Goal: Task Accomplishment & Management: Use online tool/utility

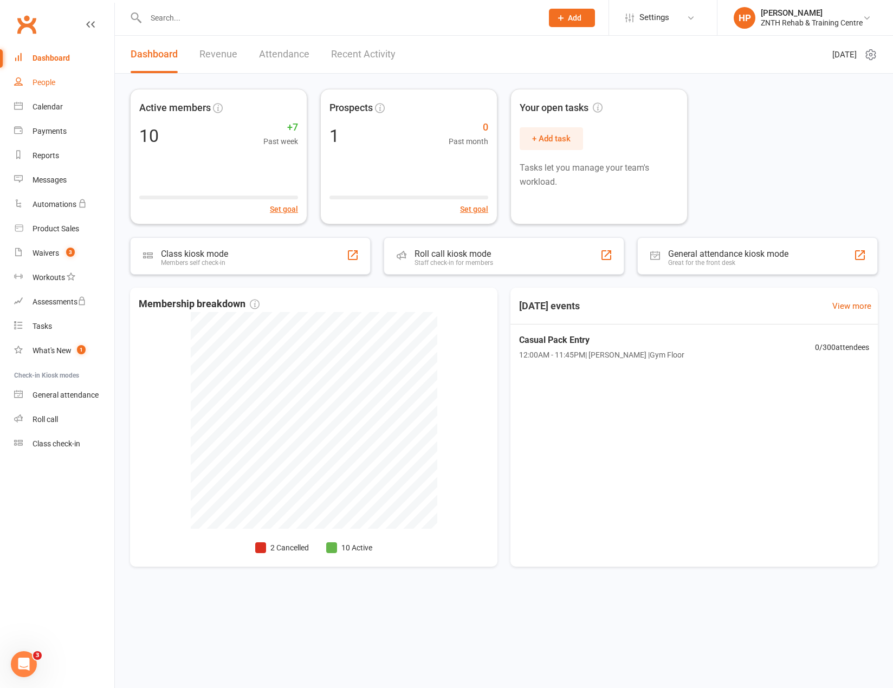
click at [66, 86] on link "People" at bounding box center [64, 82] width 100 height 24
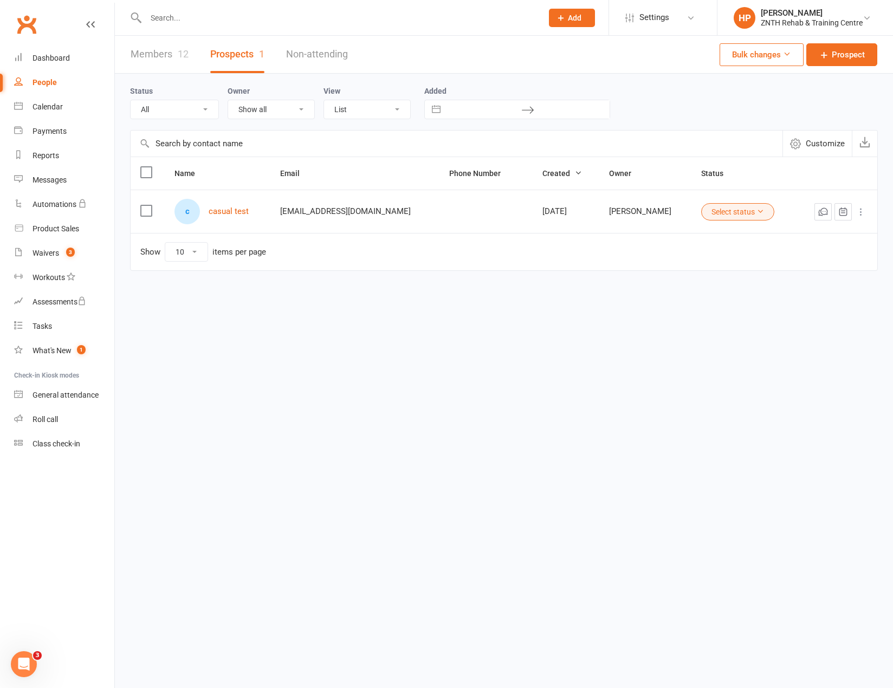
click at [168, 69] on link "Members 12" at bounding box center [160, 54] width 58 height 37
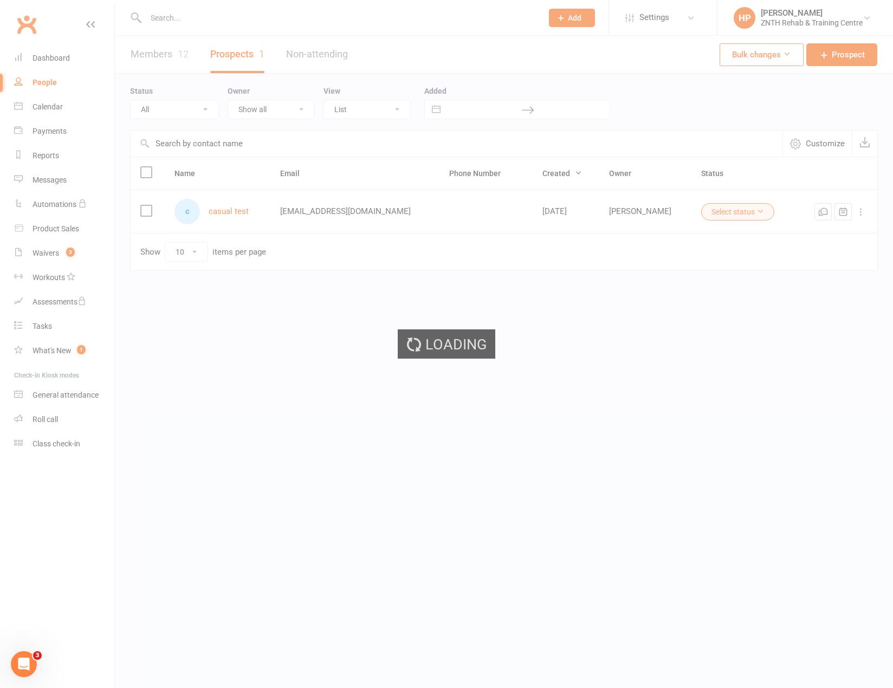
select select "50"
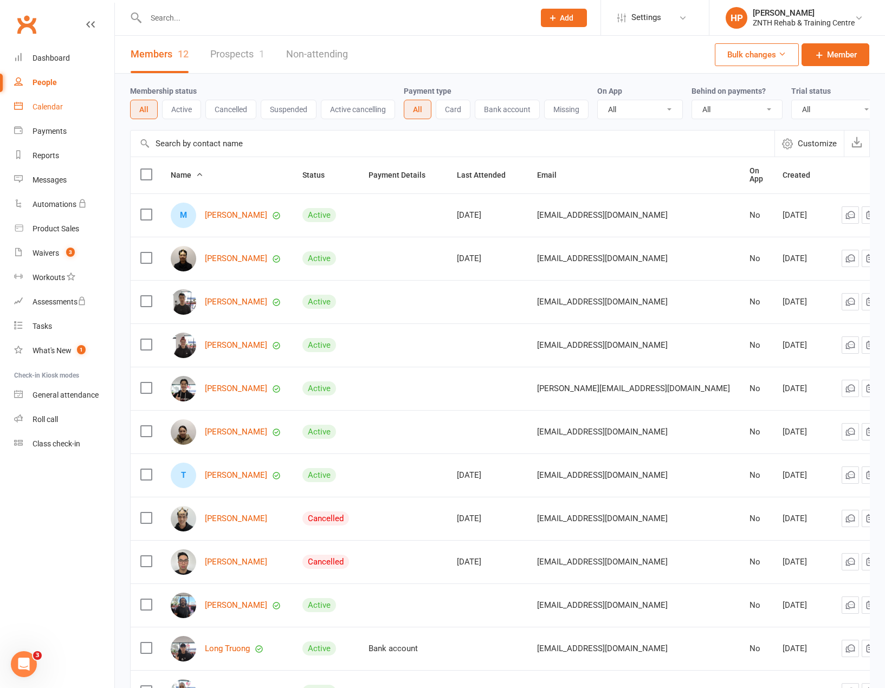
drag, startPoint x: 53, startPoint y: 104, endPoint x: 59, endPoint y: 102, distance: 6.1
click at [53, 102] on div "Calendar" at bounding box center [48, 106] width 30 height 9
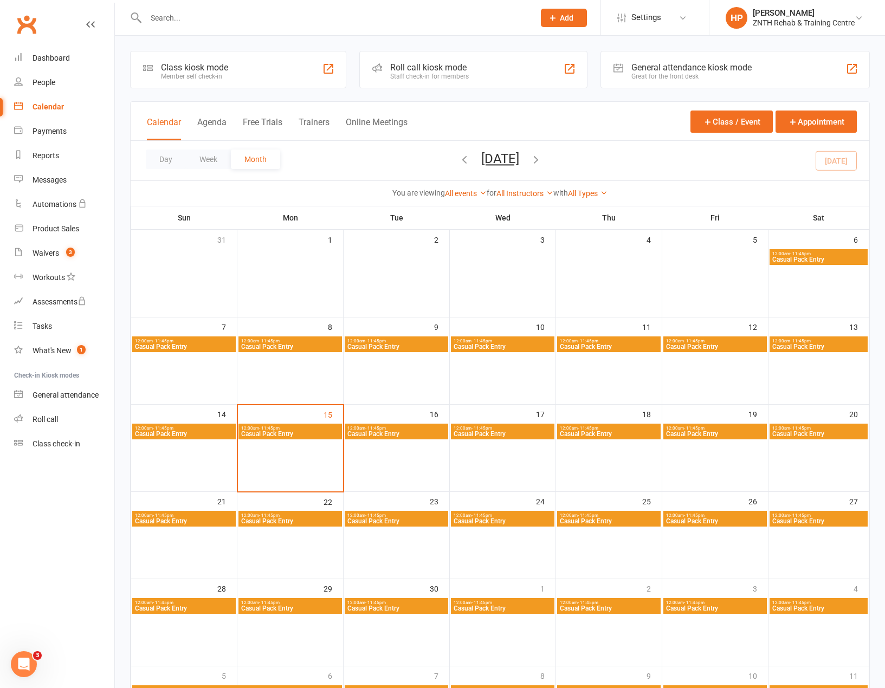
click at [716, 68] on div "General attendance kiosk mode" at bounding box center [691, 67] width 120 height 10
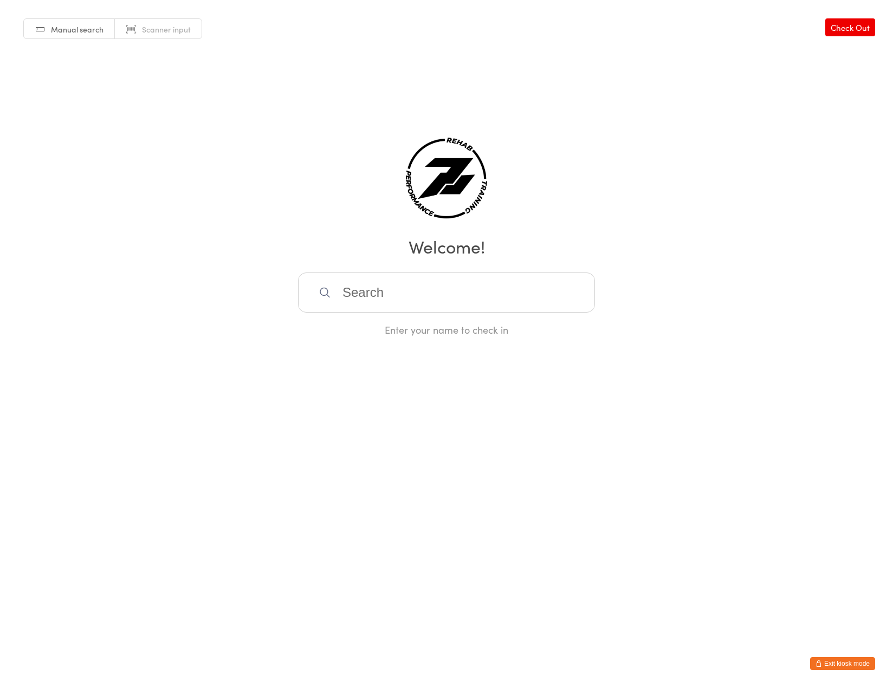
drag, startPoint x: 546, startPoint y: 294, endPoint x: 504, endPoint y: 280, distance: 44.1
click at [546, 294] on input "search" at bounding box center [446, 293] width 297 height 40
type input "dav"
click at [439, 329] on div "[PERSON_NAME]" at bounding box center [447, 327] width 278 height 15
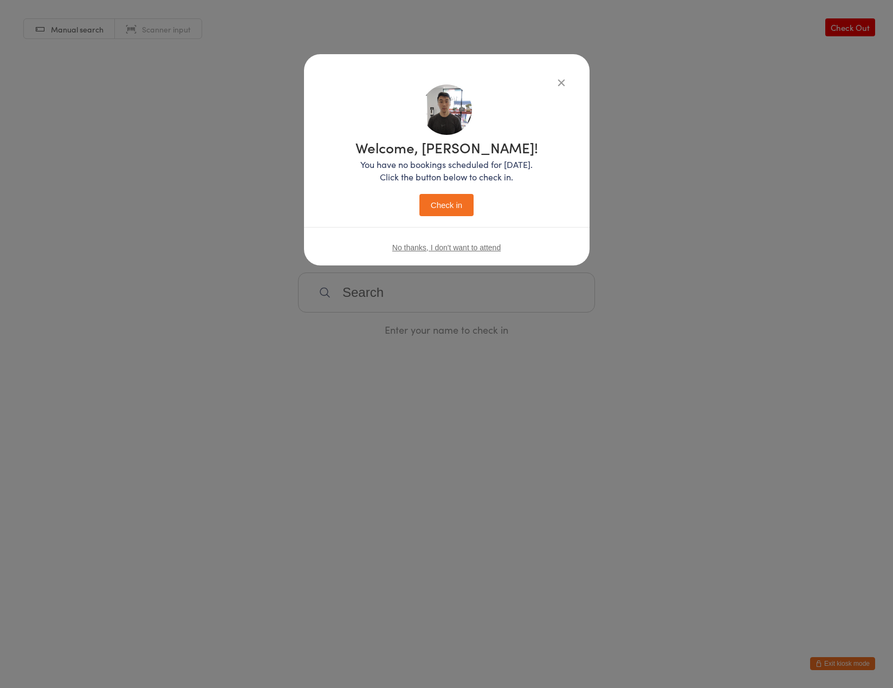
click at [456, 200] on button "Check in" at bounding box center [447, 205] width 54 height 22
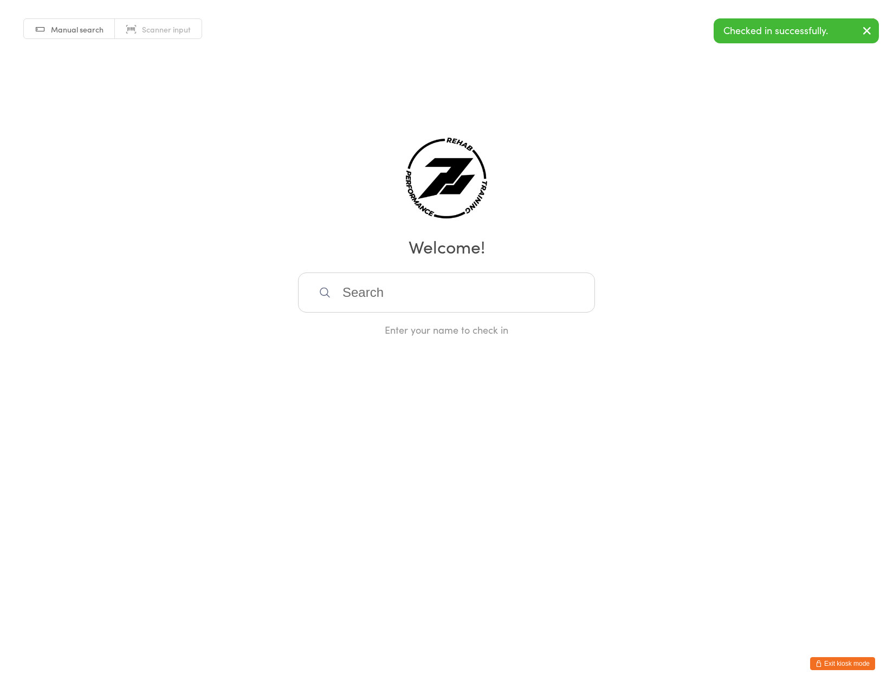
click at [870, 32] on icon "button" at bounding box center [867, 31] width 13 height 14
click at [62, 28] on span "Manual search" at bounding box center [77, 29] width 53 height 11
click at [148, 25] on span "Scanner input" at bounding box center [166, 29] width 49 height 11
click at [94, 25] on span "Manual search" at bounding box center [77, 29] width 53 height 11
click at [436, 293] on input "search" at bounding box center [446, 293] width 297 height 40
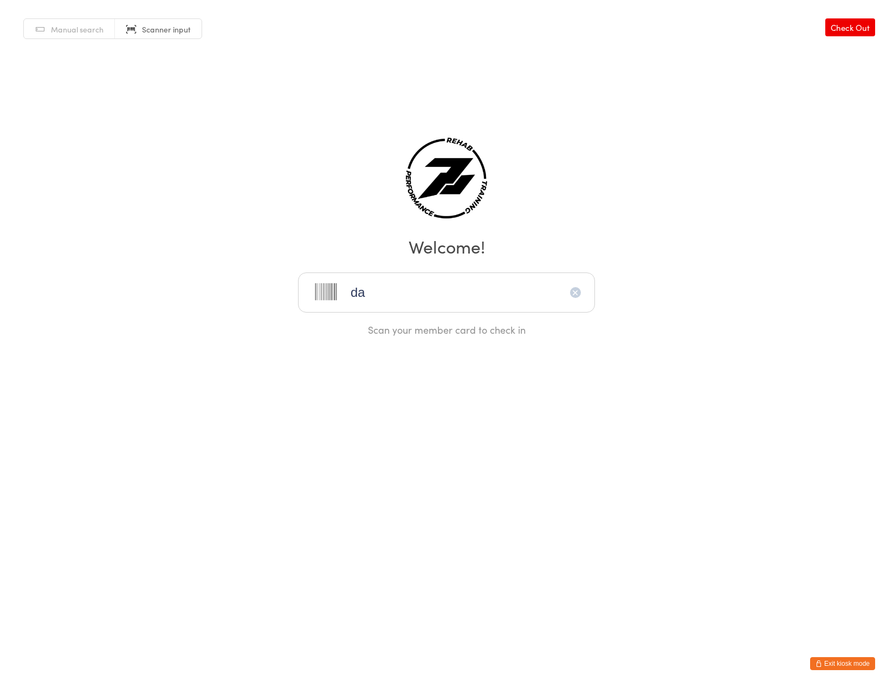
type input "dav"
type input "i"
type input "f"
type input "="
type input "david"
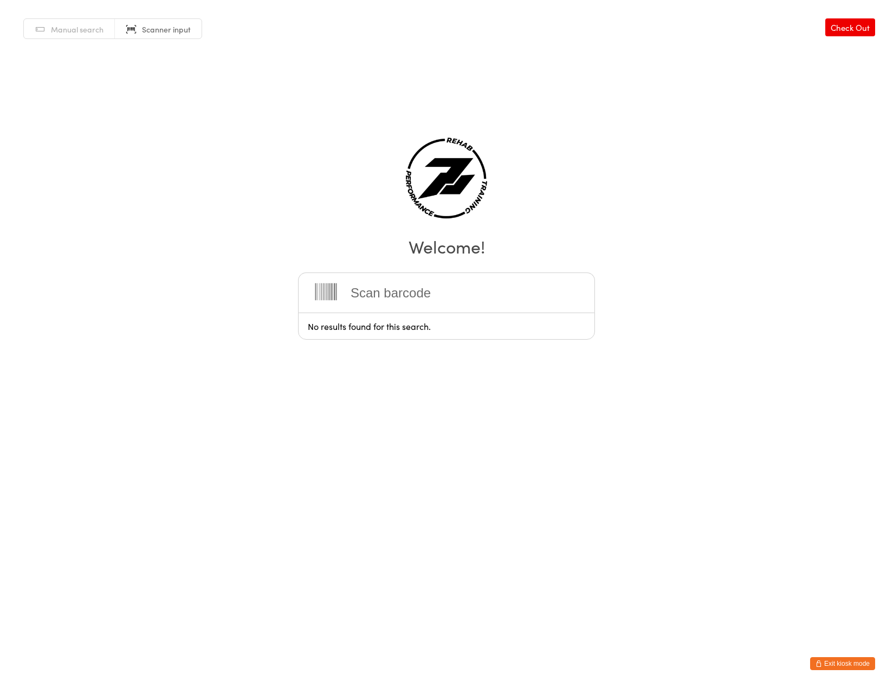
drag, startPoint x: 452, startPoint y: 399, endPoint x: 420, endPoint y: 397, distance: 32.1
click at [449, 401] on html "You have now entered Kiosk Mode. Members will be able to check themselves in us…" at bounding box center [446, 344] width 893 height 688
click at [256, 263] on div "Manual search Scanner input Check Out Welcome! Scan your member card to check in" at bounding box center [446, 168] width 893 height 337
click at [860, 661] on button "Exit kiosk mode" at bounding box center [842, 663] width 65 height 13
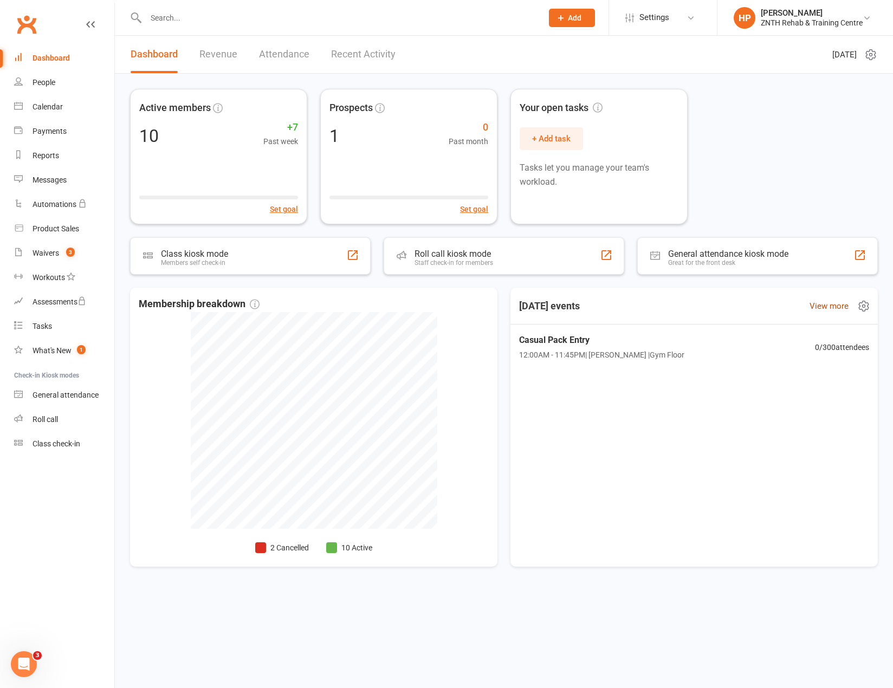
click at [834, 303] on link "View more" at bounding box center [829, 306] width 39 height 13
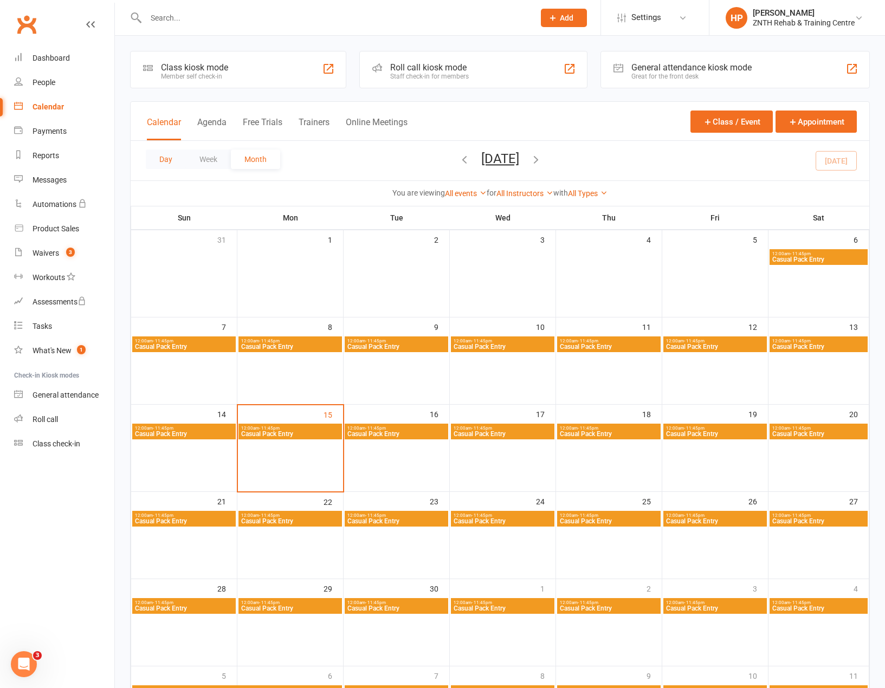
click at [171, 158] on button "Day" at bounding box center [166, 160] width 40 height 20
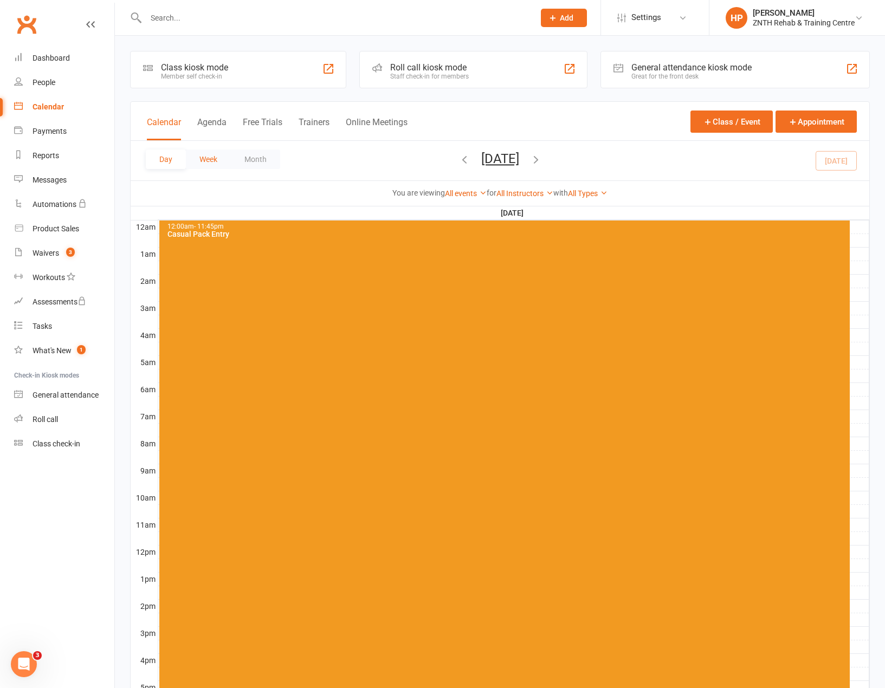
click at [213, 157] on button "Week" at bounding box center [208, 160] width 45 height 20
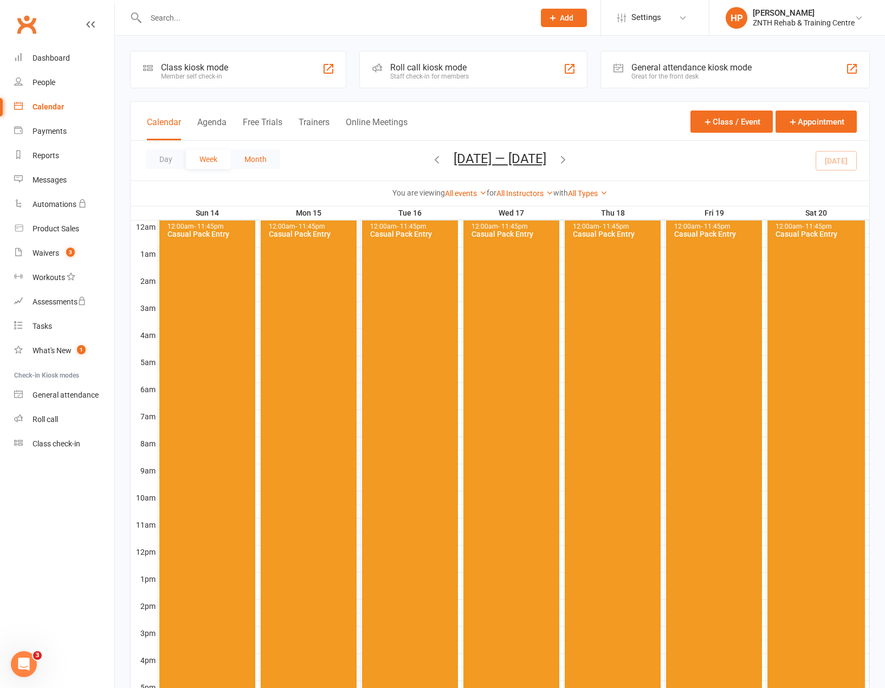
click at [254, 161] on button "Month" at bounding box center [255, 160] width 49 height 20
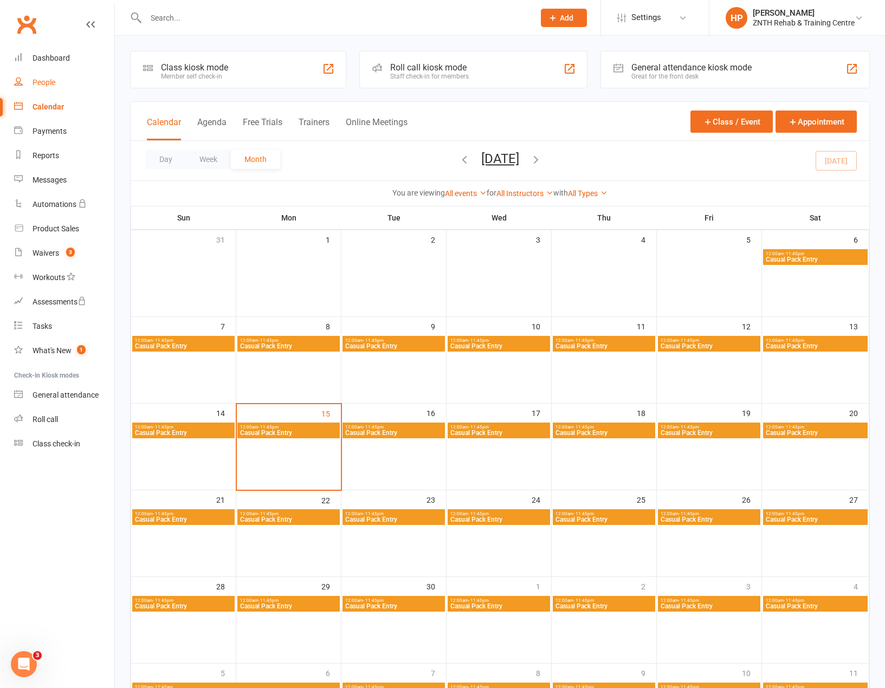
click at [62, 90] on link "People" at bounding box center [64, 82] width 100 height 24
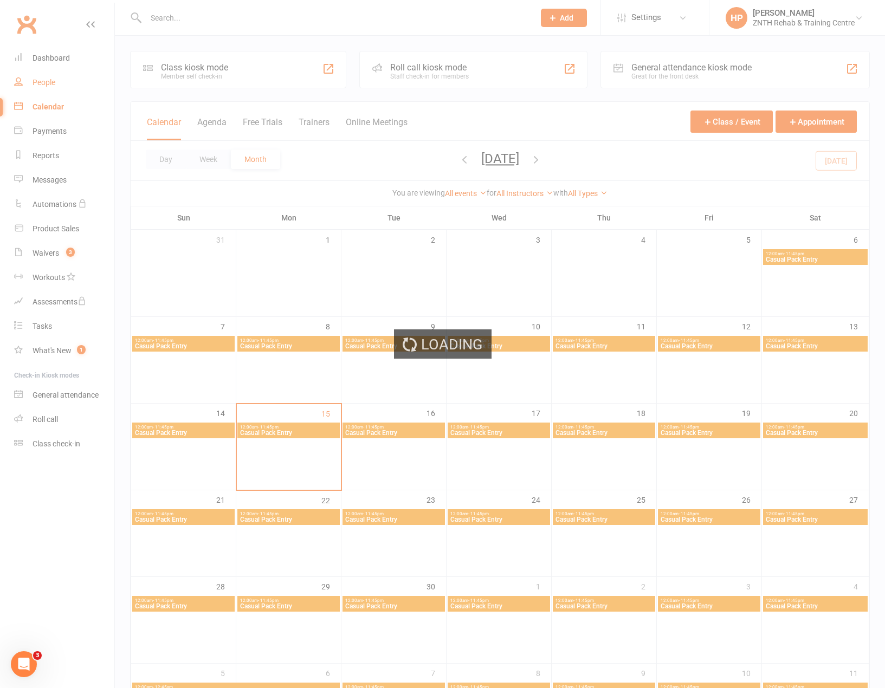
select select "50"
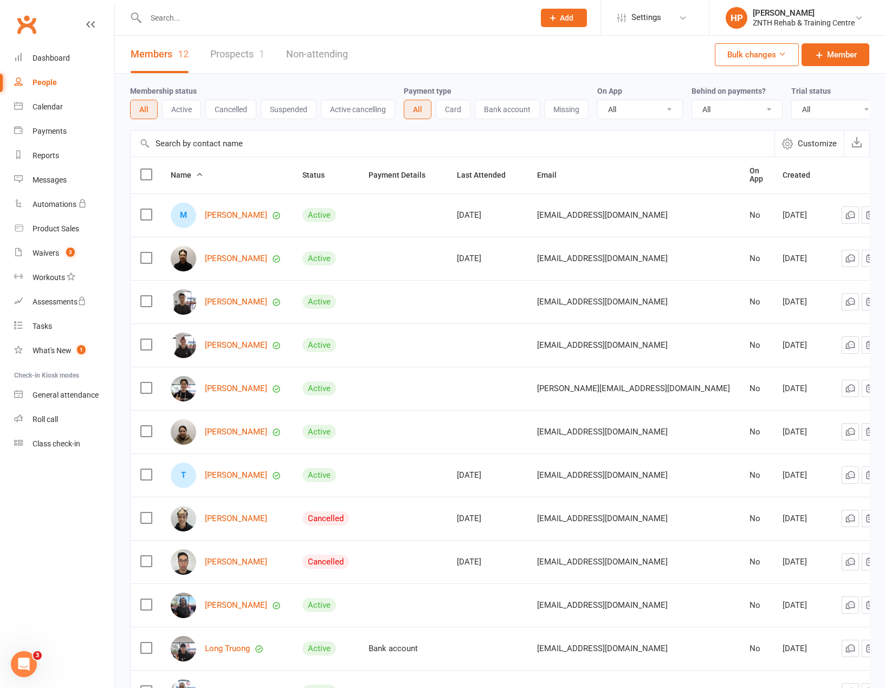
click at [517, 308] on td at bounding box center [487, 301] width 80 height 43
click at [883, 307] on icon at bounding box center [888, 301] width 11 height 11
click at [236, 305] on link "David Dang" at bounding box center [236, 302] width 62 height 9
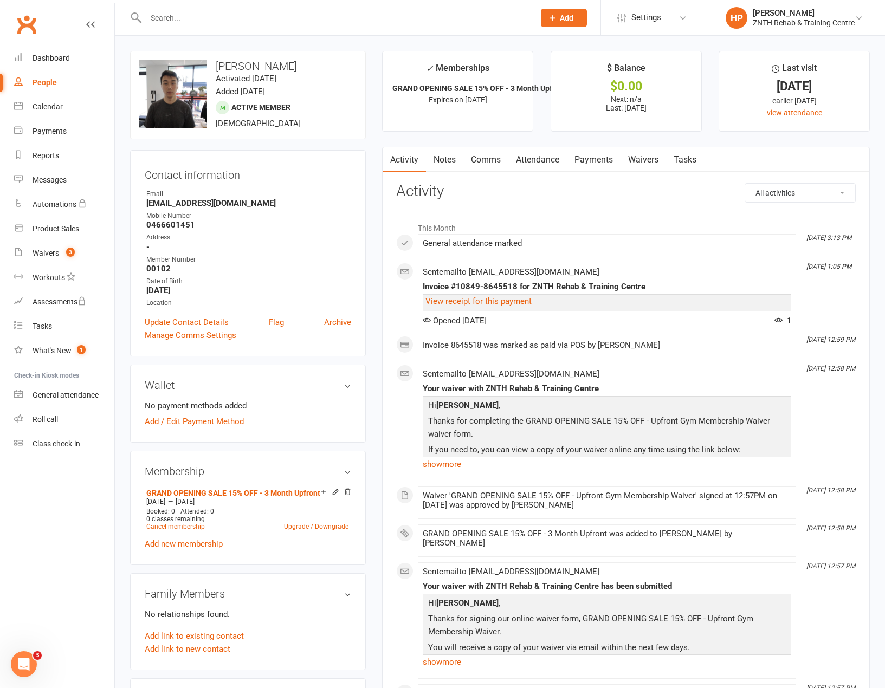
click at [529, 162] on link "Attendance" at bounding box center [537, 159] width 59 height 25
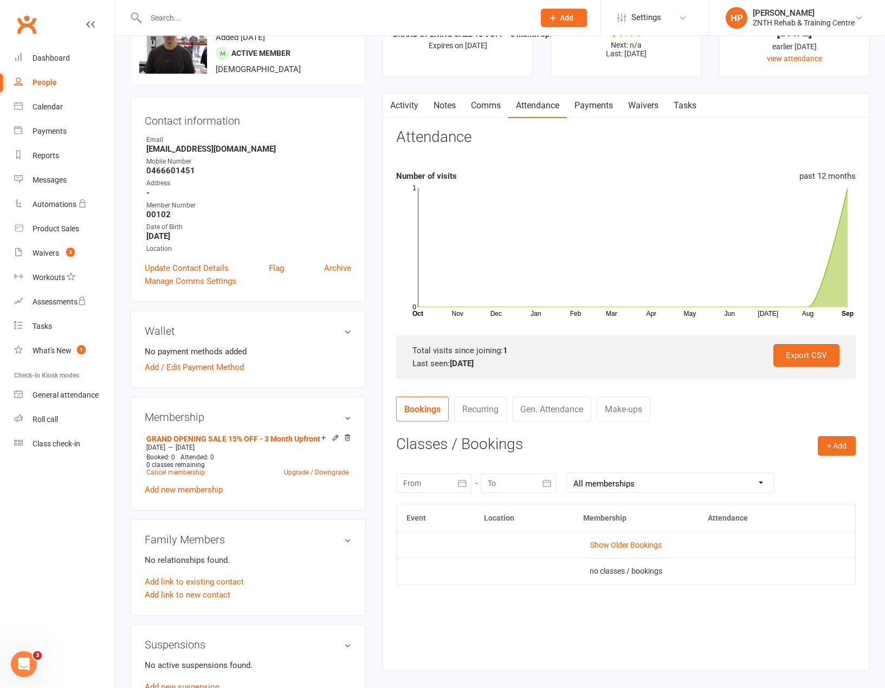
scroll to position [108, 0]
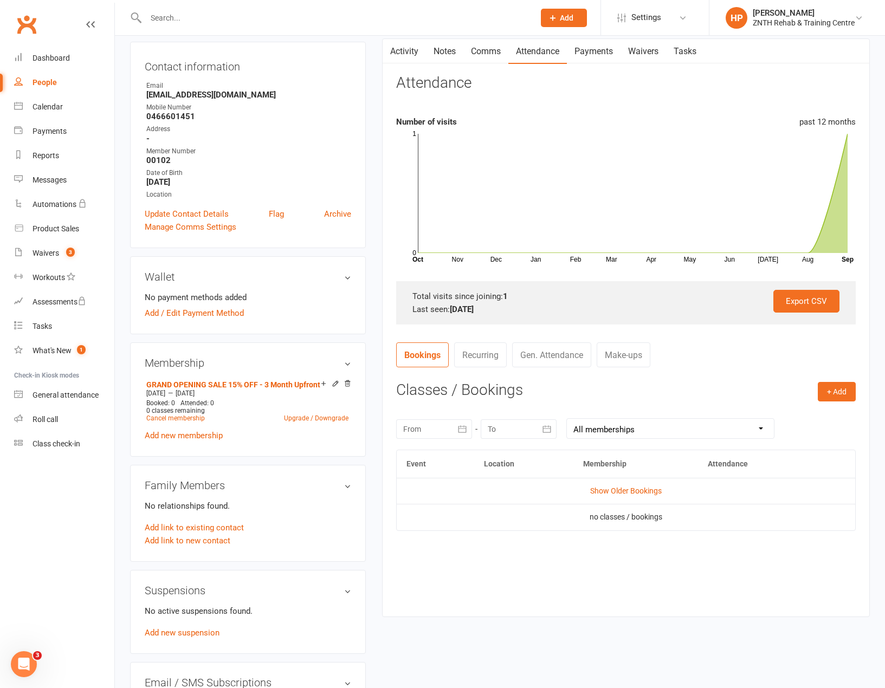
click at [582, 370] on nav "Bookings Recurring Gen. Attendance Make-ups" at bounding box center [626, 359] width 460 height 33
click at [578, 357] on link "Gen. Attendance" at bounding box center [551, 355] width 79 height 25
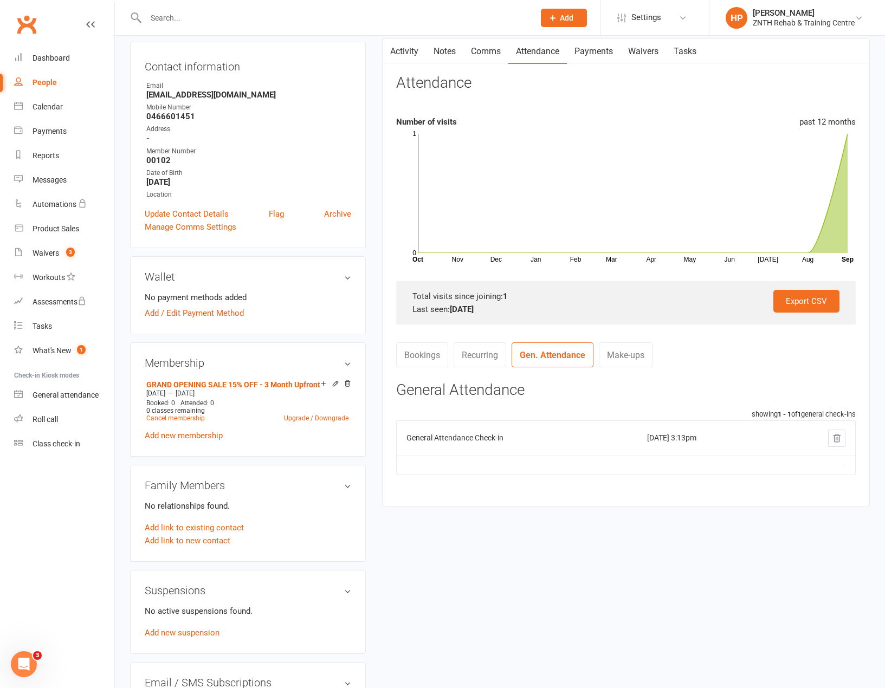
click at [645, 349] on link "Make-ups" at bounding box center [626, 355] width 54 height 25
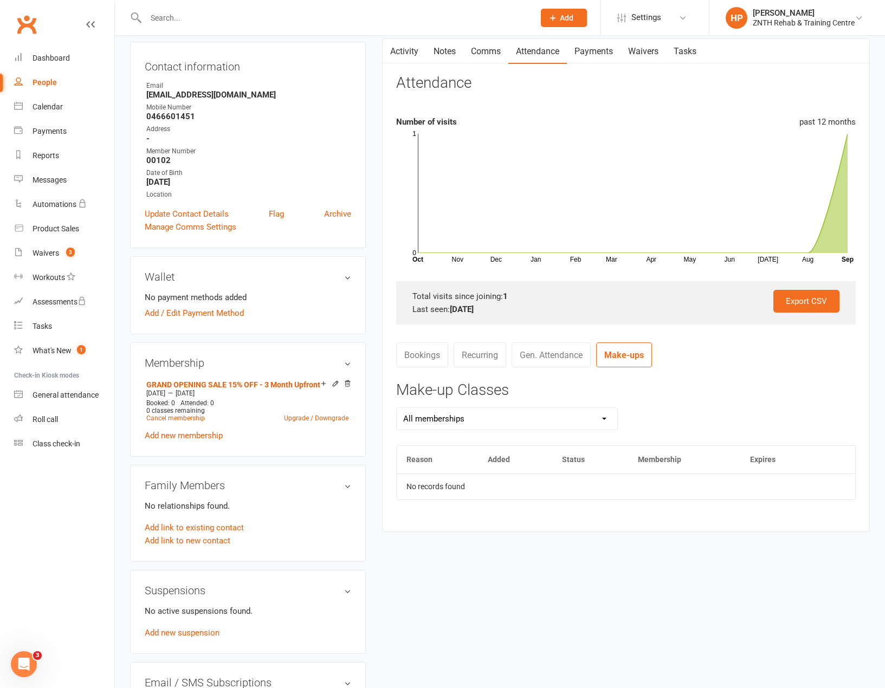
click at [498, 358] on link "Recurring" at bounding box center [480, 355] width 53 height 25
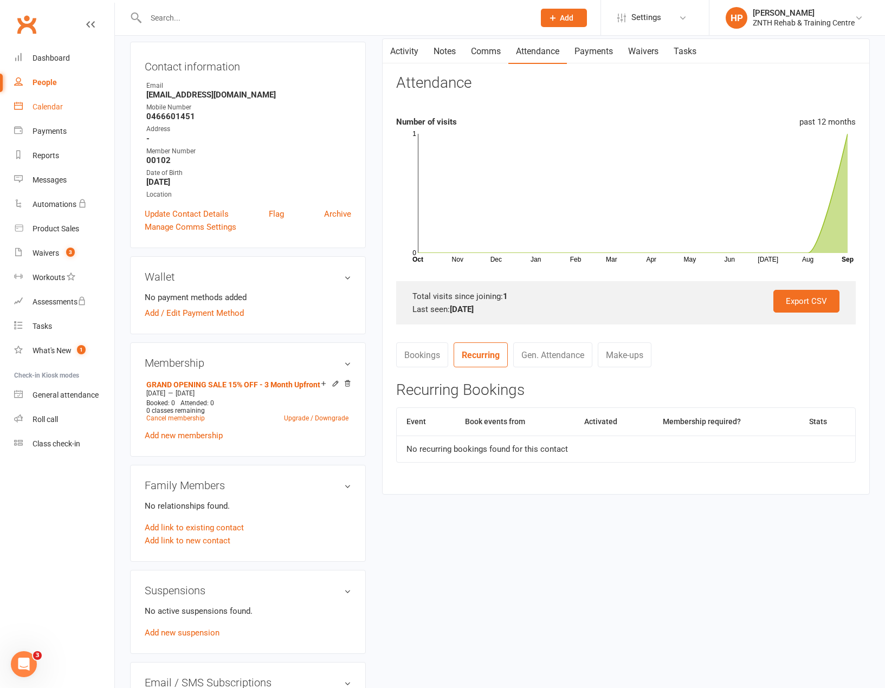
click at [49, 101] on link "Calendar" at bounding box center [64, 107] width 100 height 24
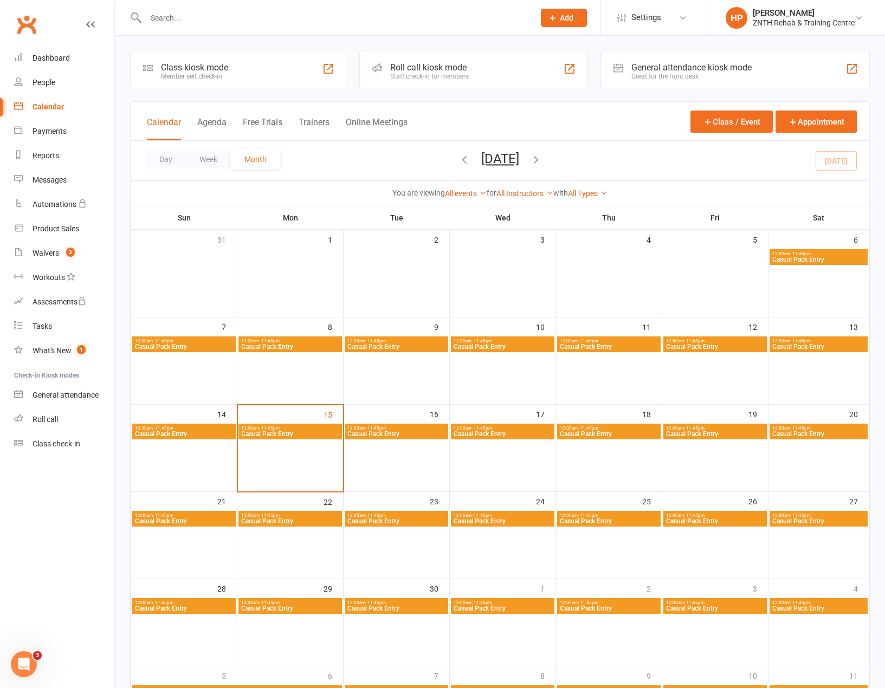
click at [802, 76] on div "General attendance kiosk mode Great for the front desk" at bounding box center [735, 69] width 269 height 37
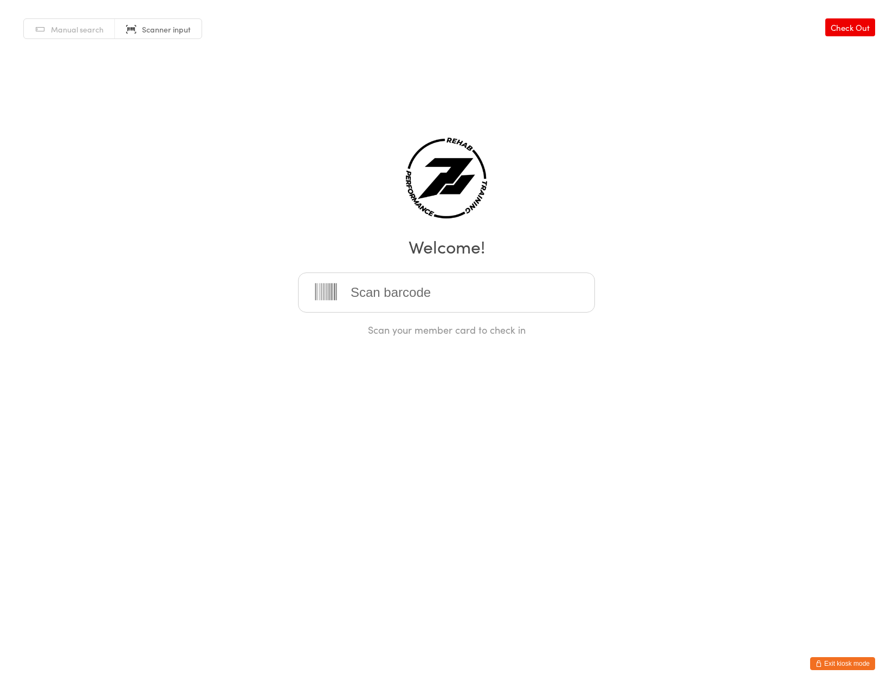
click at [165, 26] on span "Scanner input" at bounding box center [166, 29] width 49 height 11
type input "dav"
click at [431, 335] on div "[PERSON_NAME]" at bounding box center [447, 327] width 296 height 29
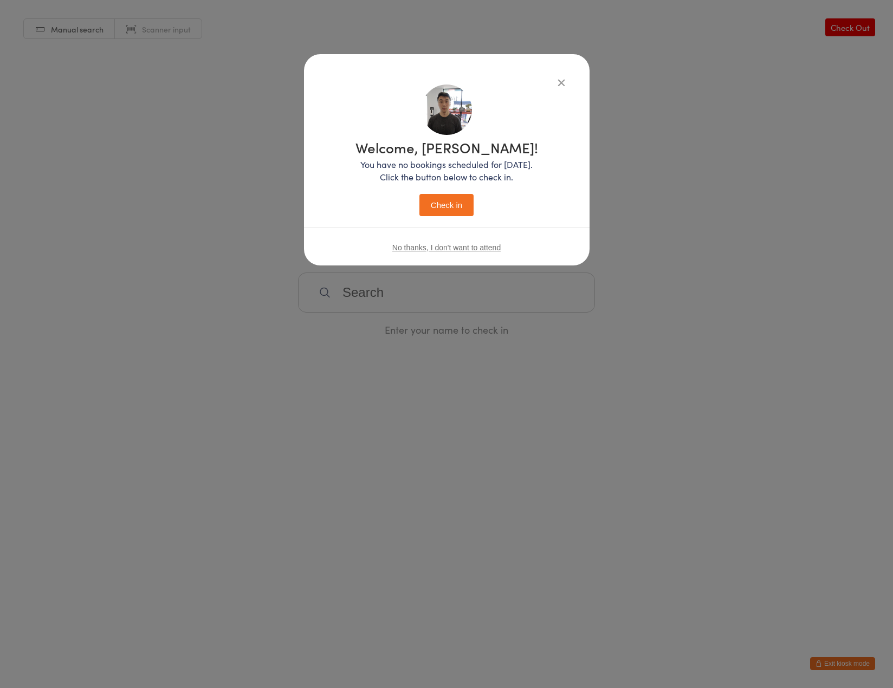
click at [455, 200] on button "Check in" at bounding box center [447, 205] width 54 height 22
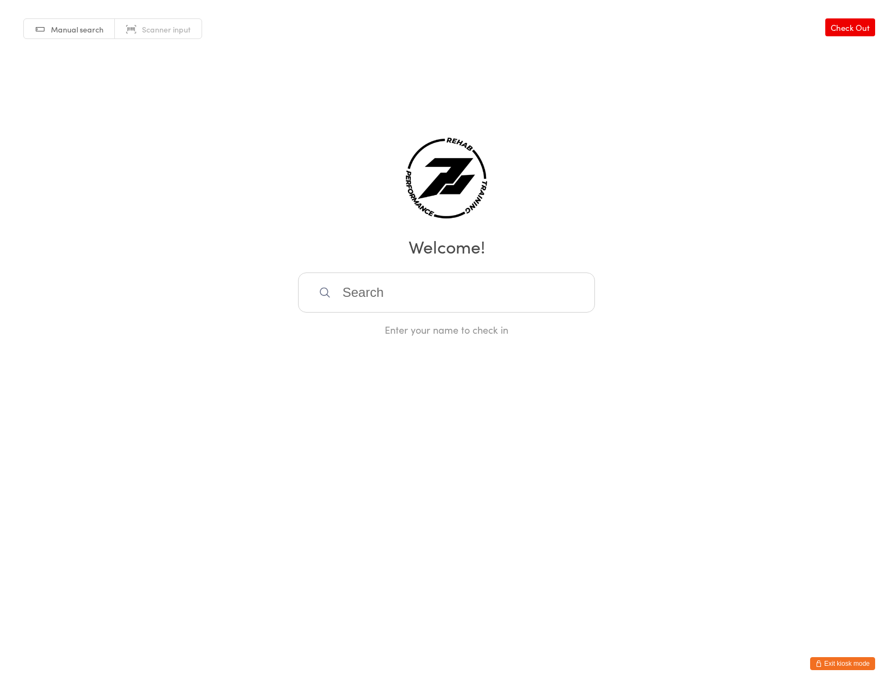
click at [849, 662] on button "Exit kiosk mode" at bounding box center [842, 663] width 65 height 13
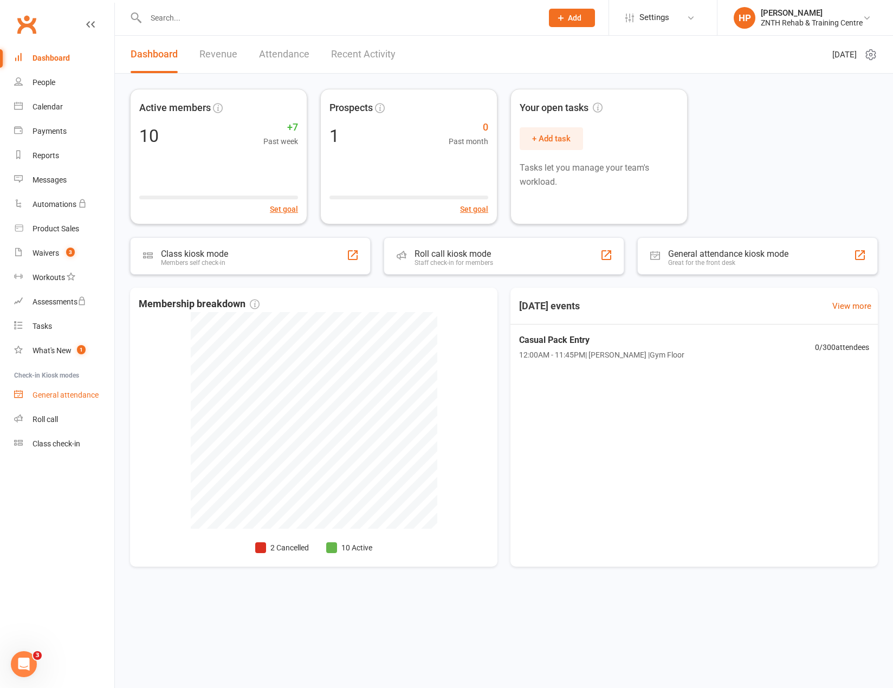
click at [78, 400] on link "General attendance" at bounding box center [64, 395] width 100 height 24
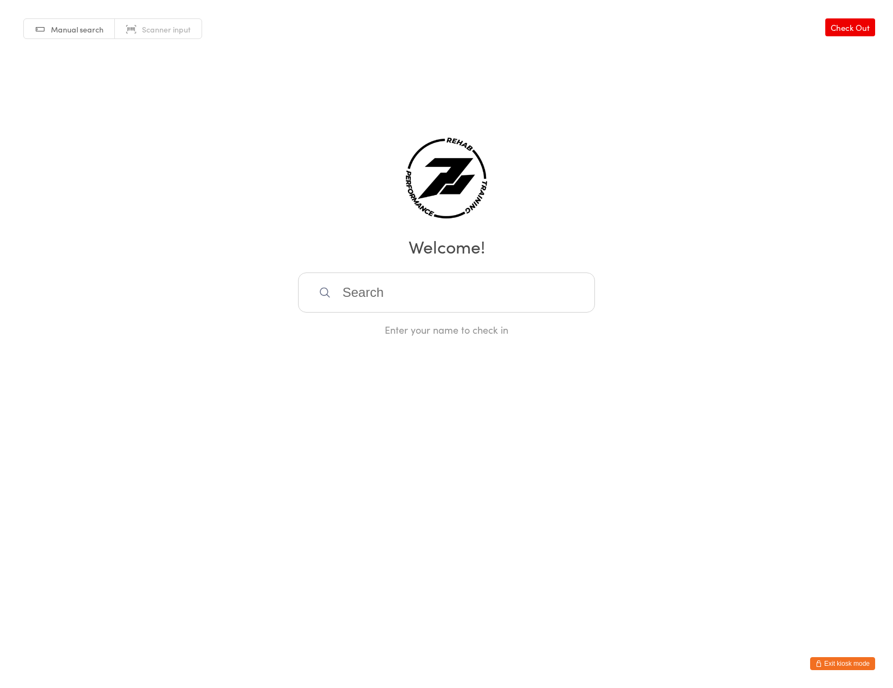
click at [857, 662] on button "Exit kiosk mode" at bounding box center [842, 663] width 65 height 13
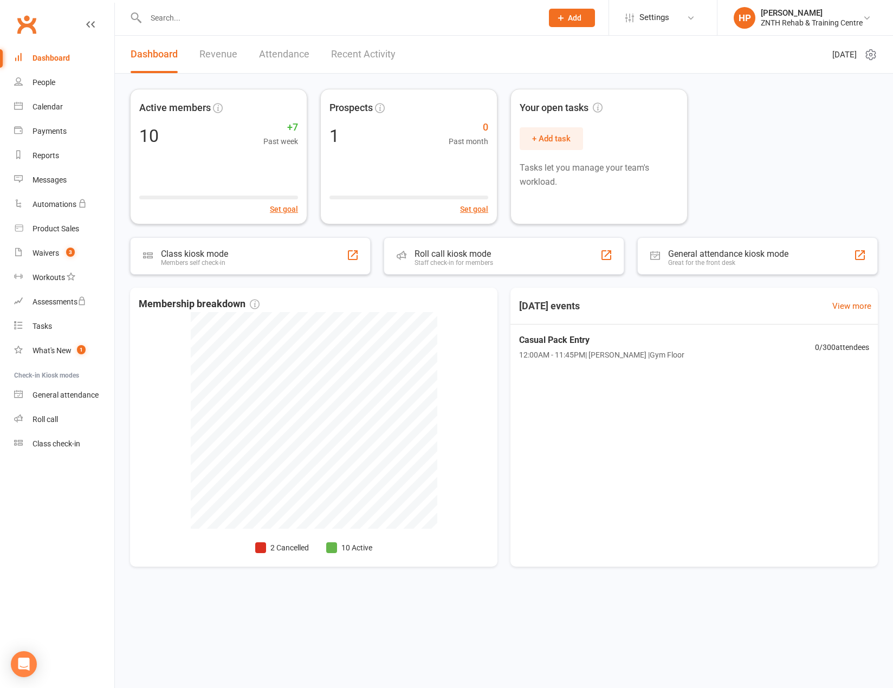
click at [261, 56] on link "Attendance" at bounding box center [284, 54] width 50 height 37
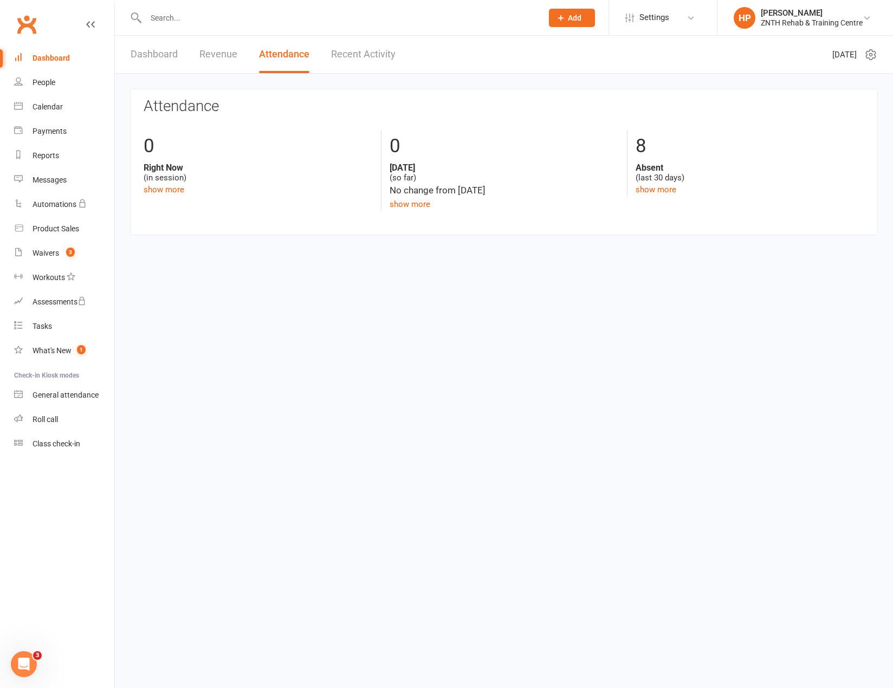
drag, startPoint x: 478, startPoint y: 154, endPoint x: 479, endPoint y: 162, distance: 8.2
click at [481, 154] on div "0" at bounding box center [504, 146] width 229 height 33
click at [421, 203] on link "show more" at bounding box center [410, 204] width 41 height 10
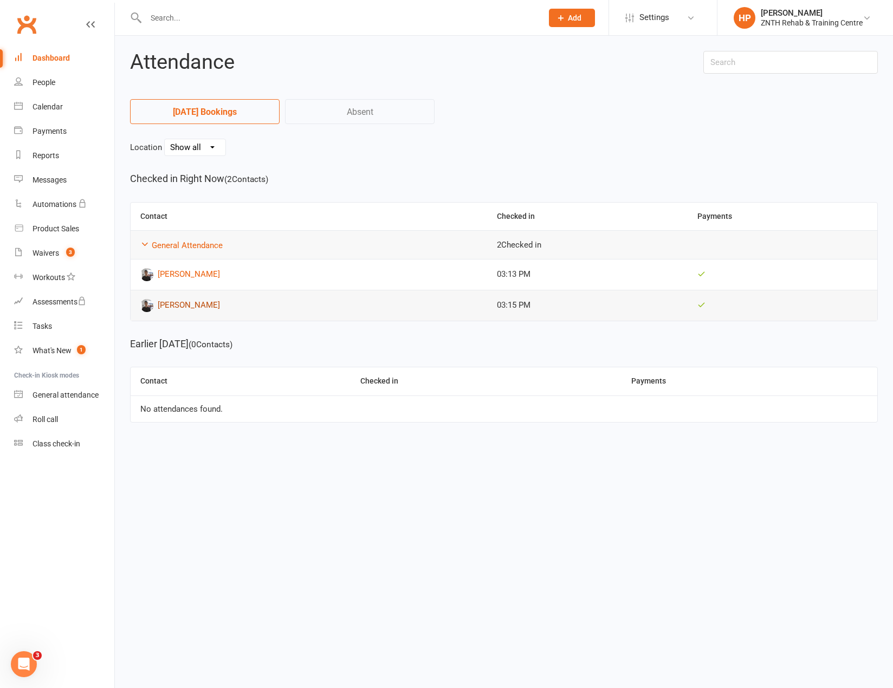
click at [275, 306] on link "[PERSON_NAME]" at bounding box center [308, 305] width 337 height 13
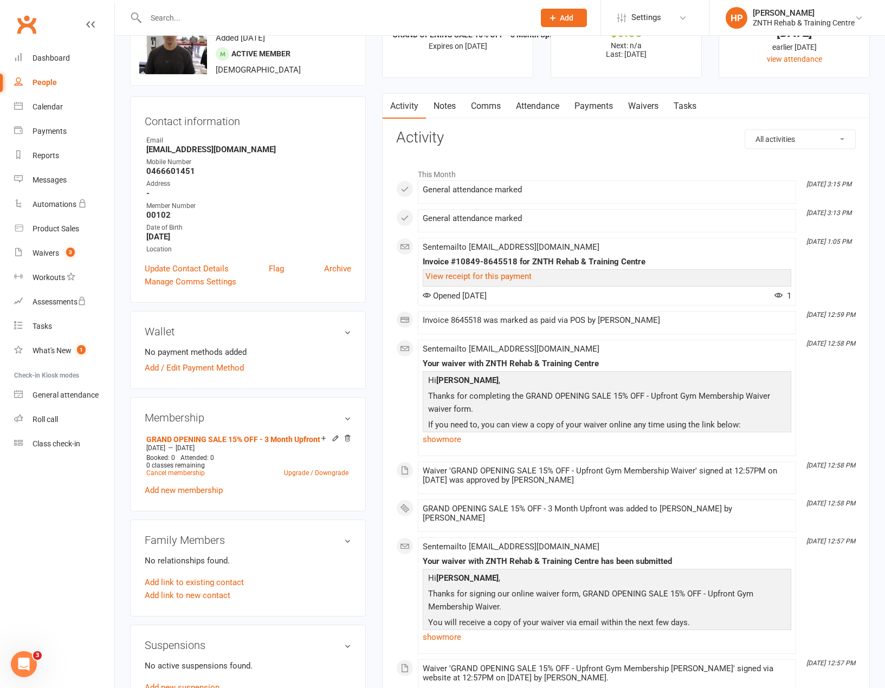
scroll to position [54, 0]
click at [537, 101] on link "Attendance" at bounding box center [537, 105] width 59 height 25
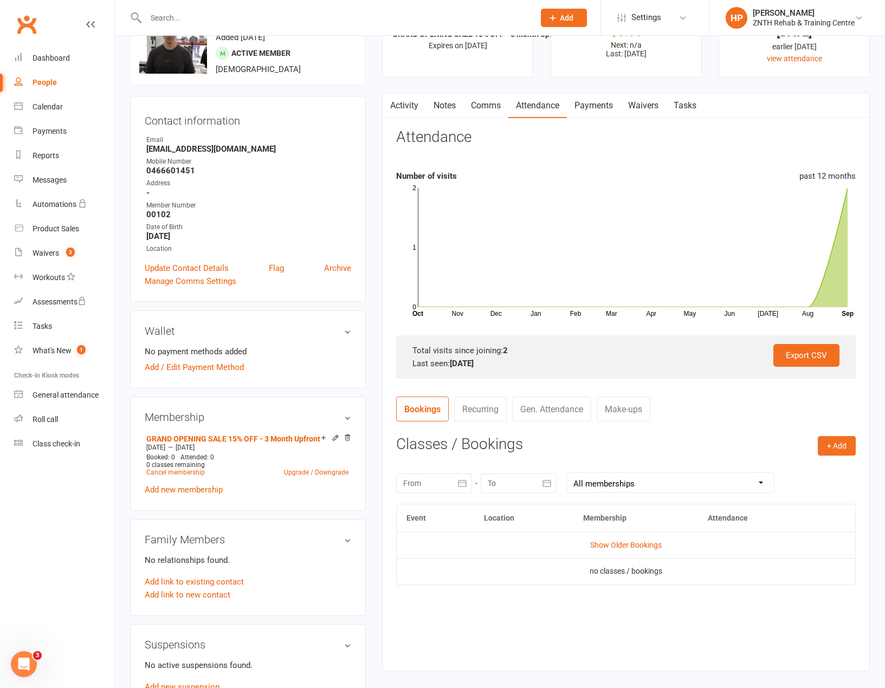
click at [590, 406] on link "Gen. Attendance" at bounding box center [551, 409] width 79 height 25
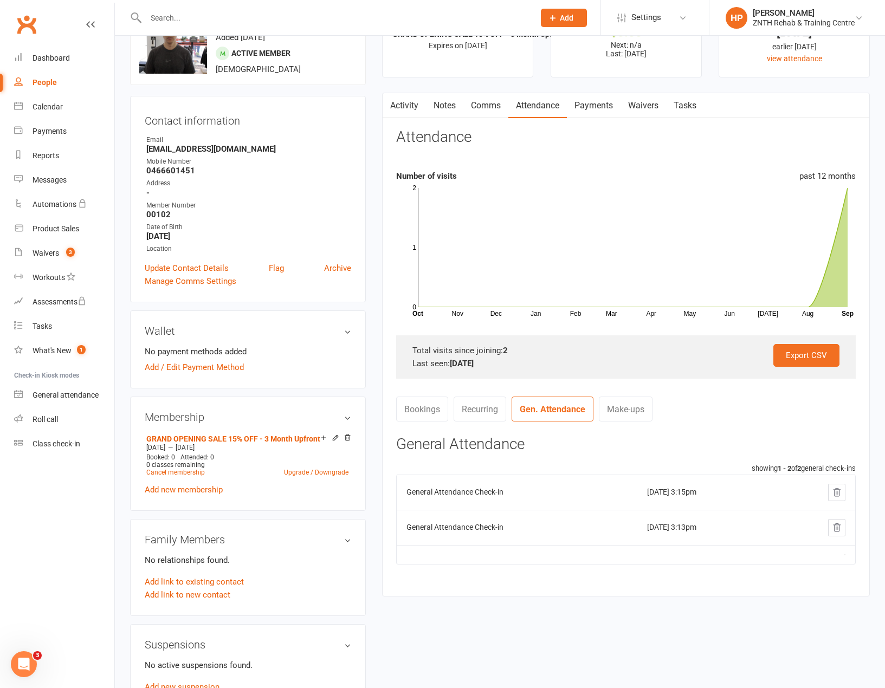
click at [835, 488] on icon at bounding box center [837, 493] width 10 height 10
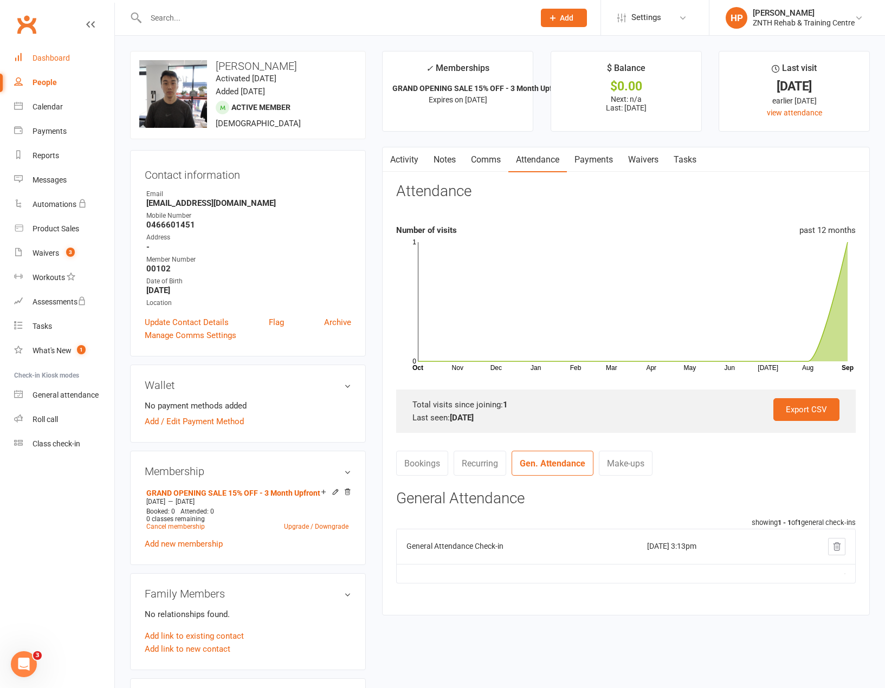
click at [50, 59] on div "Dashboard" at bounding box center [51, 58] width 37 height 9
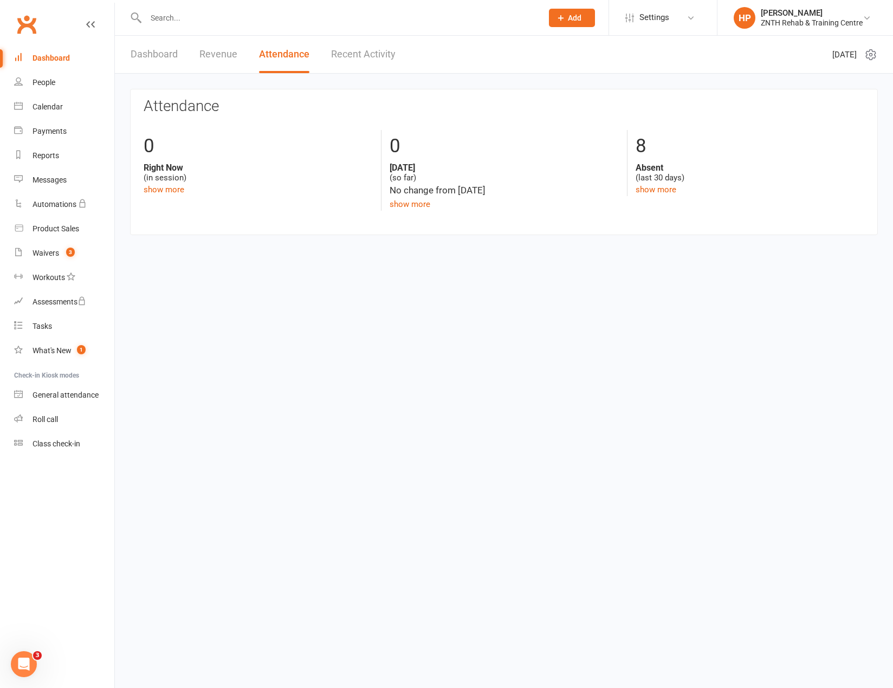
click at [396, 212] on section "Attendance 0 Right Now (in session) show more 0 Today (so far) No change from y…" at bounding box center [504, 162] width 748 height 146
click at [402, 208] on link "show more" at bounding box center [410, 204] width 41 height 10
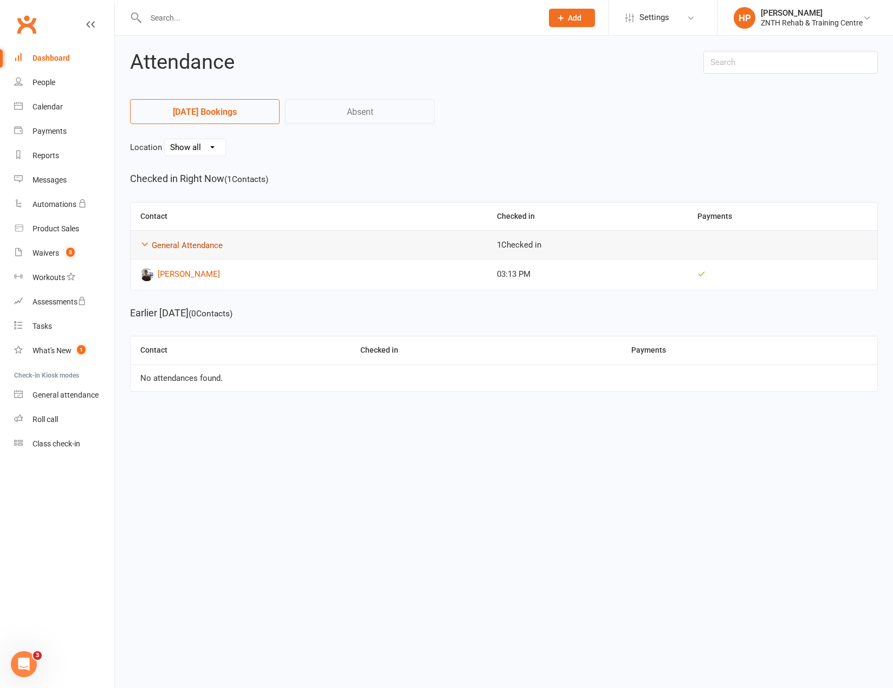
click at [154, 245] on link "General Attendance" at bounding box center [187, 246] width 71 height 10
click at [170, 248] on link "General Attendance" at bounding box center [187, 246] width 71 height 10
drag, startPoint x: 660, startPoint y: 568, endPoint x: 201, endPoint y: 249, distance: 558.4
click at [659, 422] on html "Prospect Member Non-attending contact Class / event Appointment Task Membership…" at bounding box center [446, 211] width 893 height 422
drag, startPoint x: 63, startPoint y: 82, endPoint x: 68, endPoint y: 91, distance: 9.2
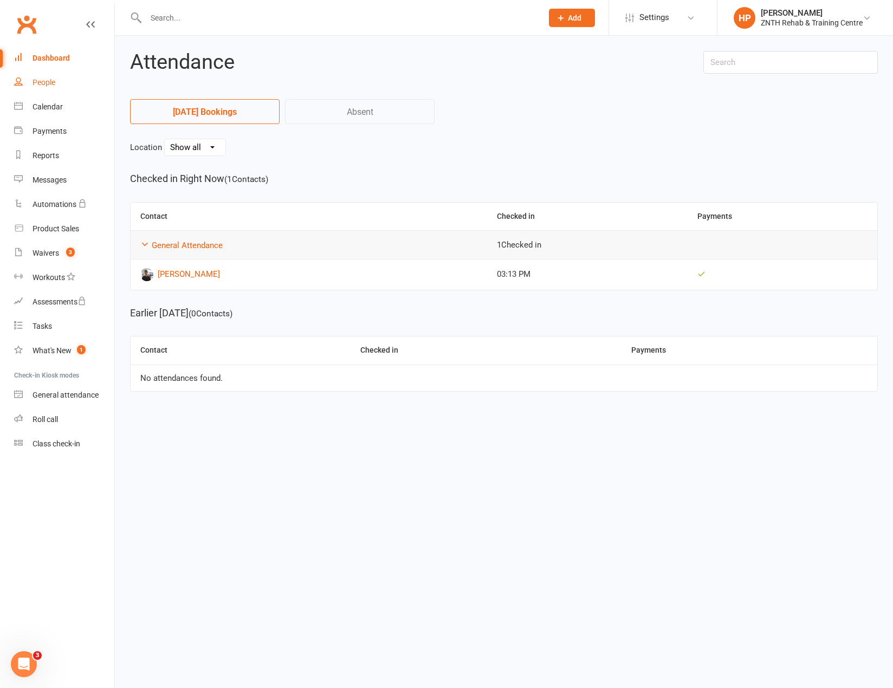
click at [63, 83] on link "People" at bounding box center [64, 82] width 100 height 24
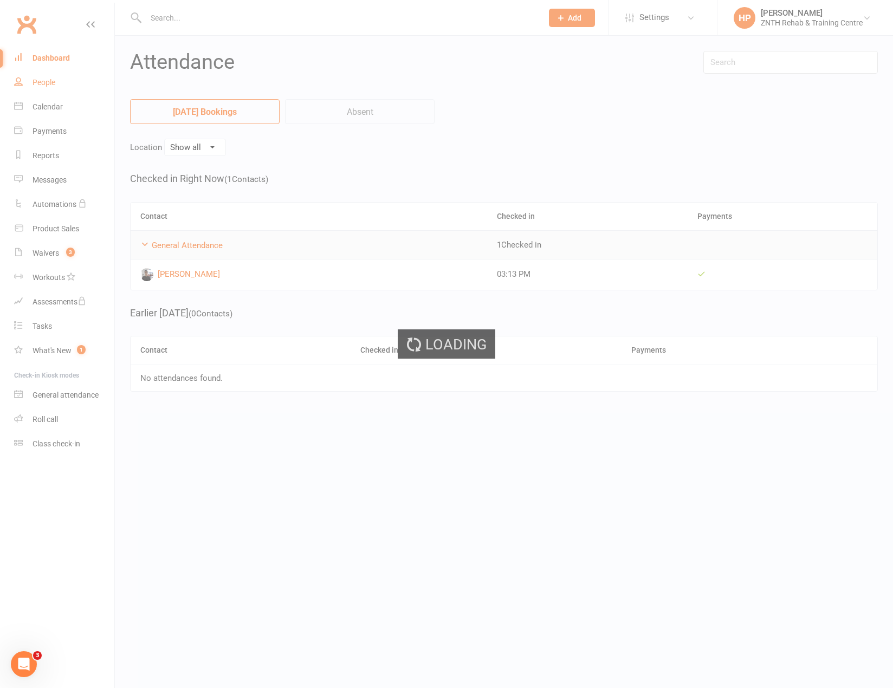
select select "50"
